Goal: Navigation & Orientation: Find specific page/section

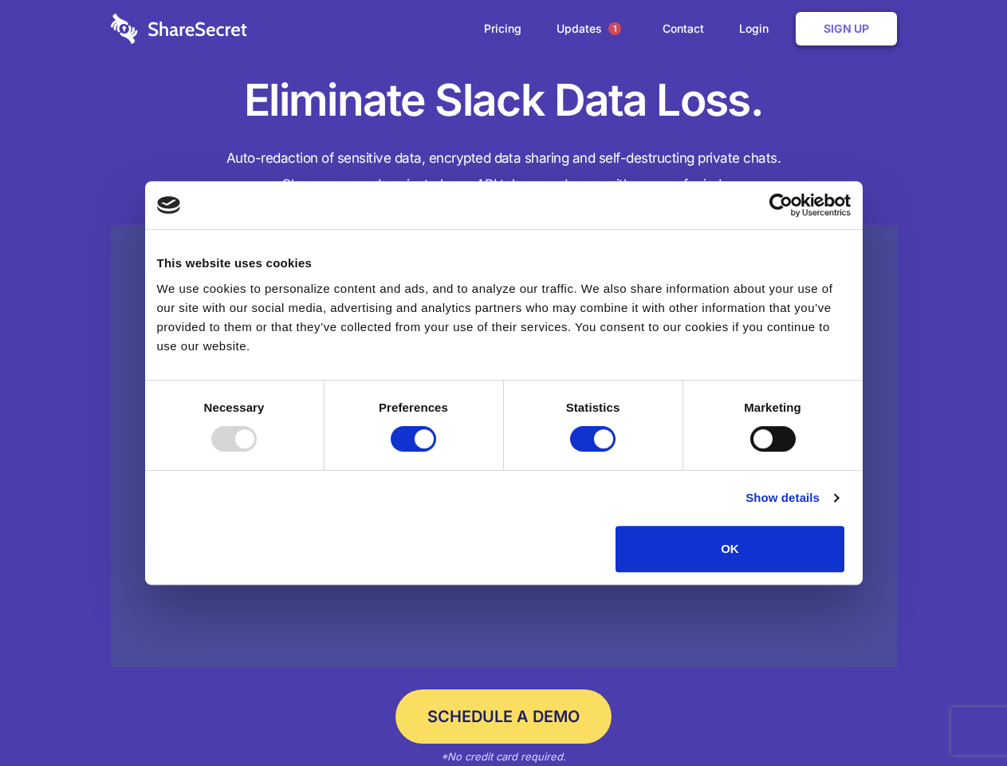
click at [257, 451] on div at bounding box center [233, 439] width 45 height 26
click at [436, 451] on input "Preferences" at bounding box center [413, 439] width 45 height 26
checkbox input "false"
click at [595, 451] on input "Statistics" at bounding box center [592, 439] width 45 height 26
checkbox input "false"
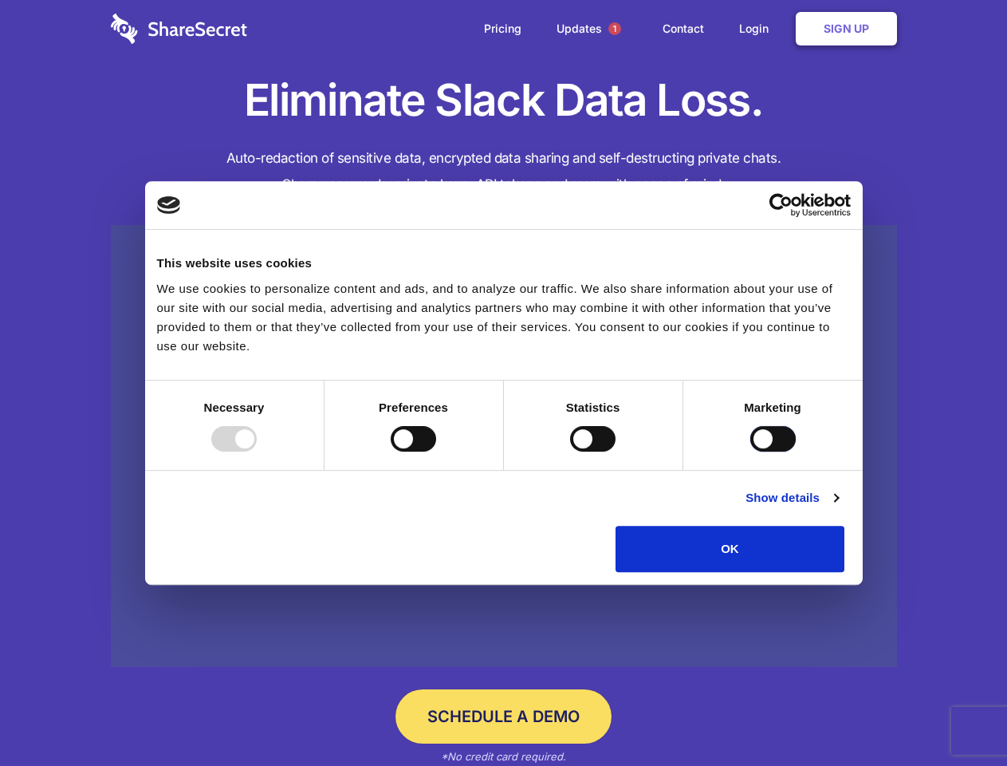
click at [750, 451] on input "Marketing" at bounding box center [772, 439] width 45 height 26
checkbox input "true"
click at [838, 507] on link "Show details" at bounding box center [792, 497] width 93 height 19
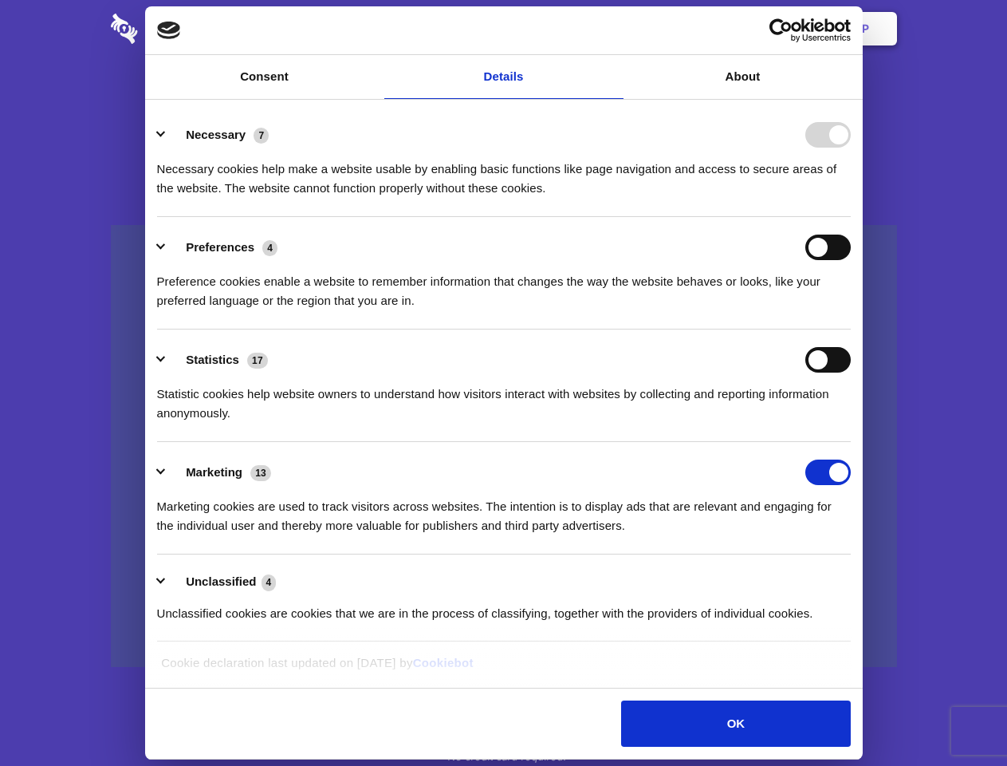
click at [858, 577] on ul "Necessary 7 Necessary cookies help make a website usable by enabling basic func…" at bounding box center [503, 372] width 709 height 537
click at [614, 29] on span "1" at bounding box center [614, 28] width 13 height 13
